Goal: Navigation & Orientation: Find specific page/section

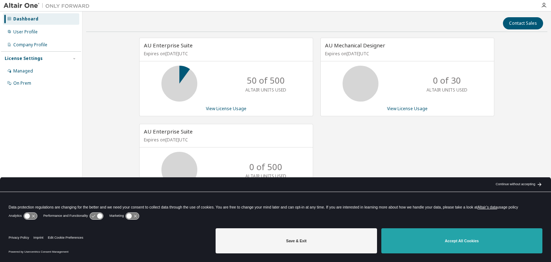
click at [484, 243] on button "Accept All Cookies" at bounding box center [461, 240] width 161 height 25
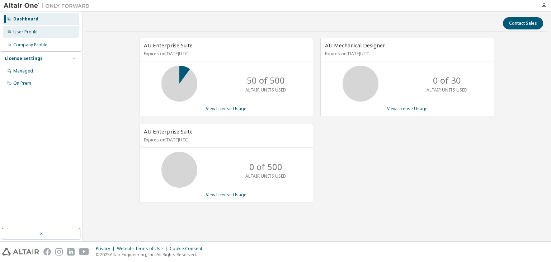
click at [50, 31] on div "User Profile" at bounding box center [41, 31] width 76 height 11
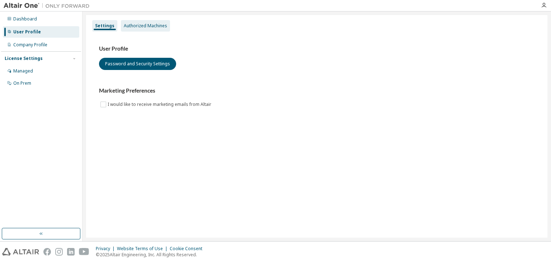
click at [147, 26] on div "Authorized Machines" at bounding box center [145, 26] width 43 height 6
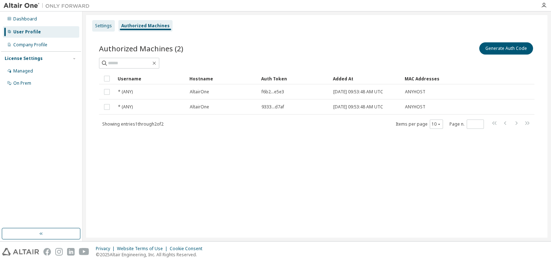
click at [98, 23] on div "Settings" at bounding box center [103, 26] width 17 height 6
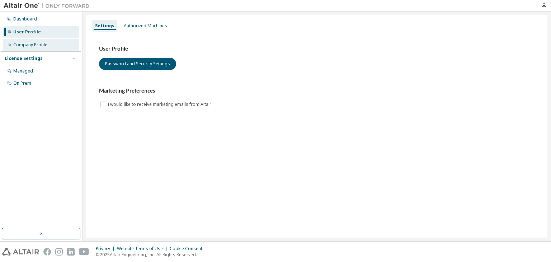
click at [55, 47] on div "Company Profile" at bounding box center [41, 44] width 76 height 11
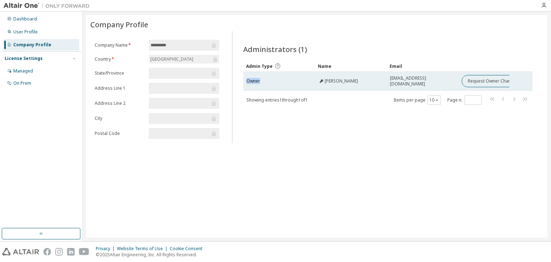
drag, startPoint x: 245, startPoint y: 82, endPoint x: 284, endPoint y: 86, distance: 39.0
click at [284, 86] on td "Owner" at bounding box center [279, 81] width 72 height 19
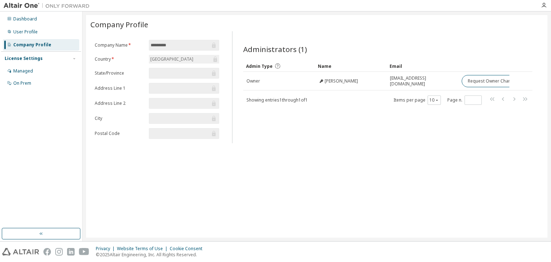
click at [352, 117] on div "Administrators (1) Clear Load Save Save As Field Operator Value Select filter S…" at bounding box center [388, 90] width 306 height 108
click at [15, 60] on div "License Settings" at bounding box center [24, 59] width 38 height 6
click at [25, 62] on div "License Settings Managed On Prem" at bounding box center [41, 58] width 80 height 14
click at [22, 38] on div "Dashboard User Profile Company Profile License Settings Managed On Prem" at bounding box center [41, 39] width 80 height 53
click at [22, 31] on div "User Profile" at bounding box center [25, 32] width 24 height 6
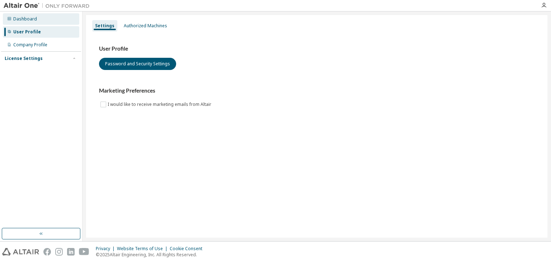
click at [24, 15] on div "Dashboard" at bounding box center [41, 18] width 76 height 11
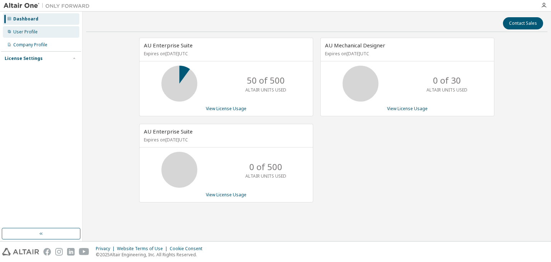
click at [15, 31] on div "User Profile" at bounding box center [25, 32] width 24 height 6
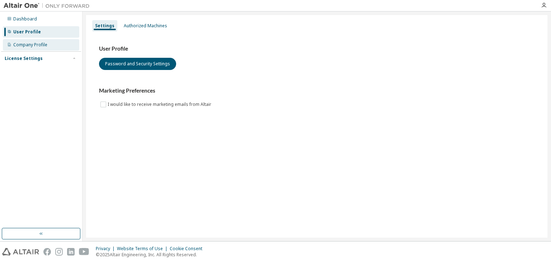
click at [29, 45] on div "Company Profile" at bounding box center [30, 45] width 34 height 6
